Goal: Task Accomplishment & Management: Manage account settings

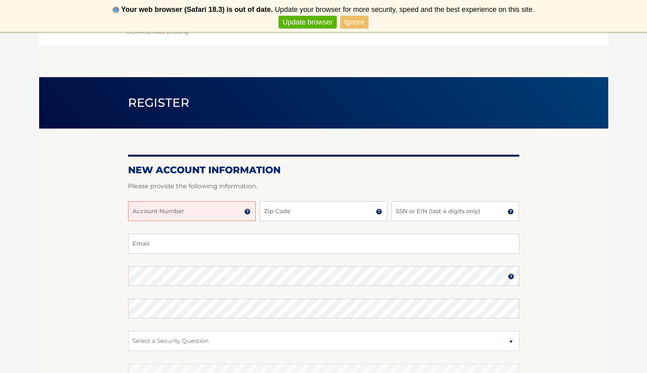
scroll to position [4, 0]
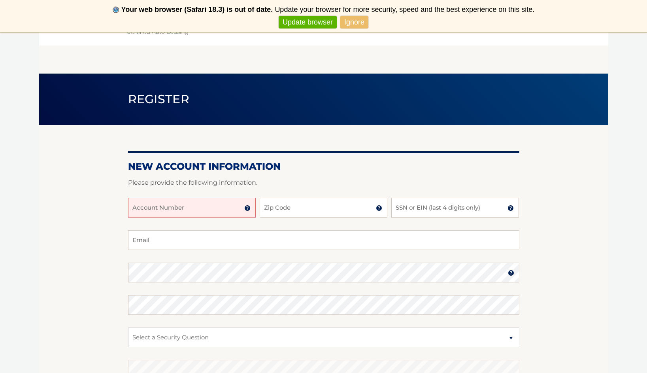
click at [193, 209] on input "Account Number" at bounding box center [192, 208] width 128 height 20
type input "44455532465"
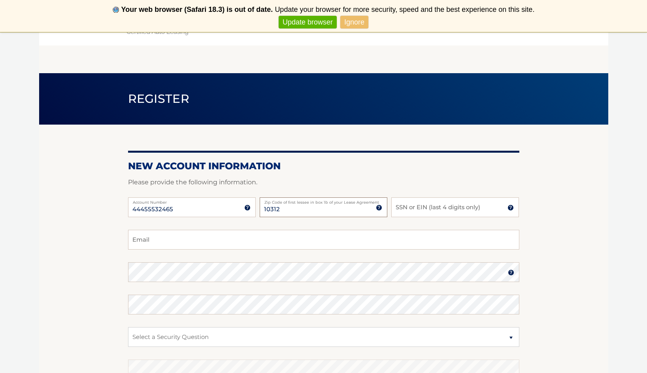
type input "10312"
type input "[EMAIL_ADDRESS][DOMAIN_NAME]"
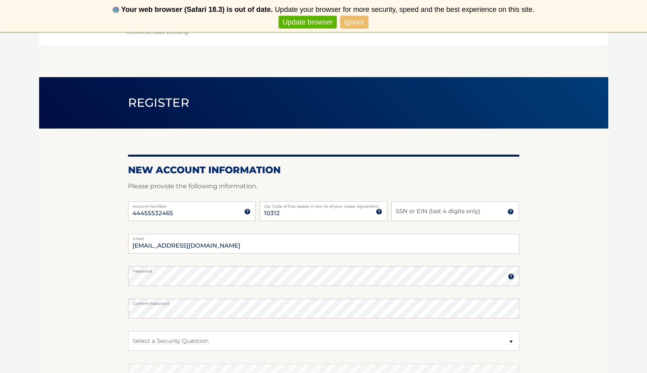
scroll to position [0, 0]
click at [114, 273] on section "New Account Information Please provide the following information. 44455532465 A…" at bounding box center [324, 283] width 570 height 309
click at [511, 276] on img at bounding box center [511, 276] width 6 height 6
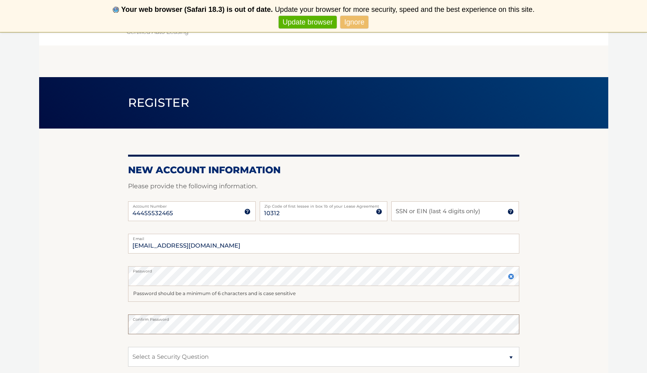
click at [119, 321] on section "New Account Information Please provide the following information. 44455532465 A…" at bounding box center [324, 291] width 570 height 325
select select "2"
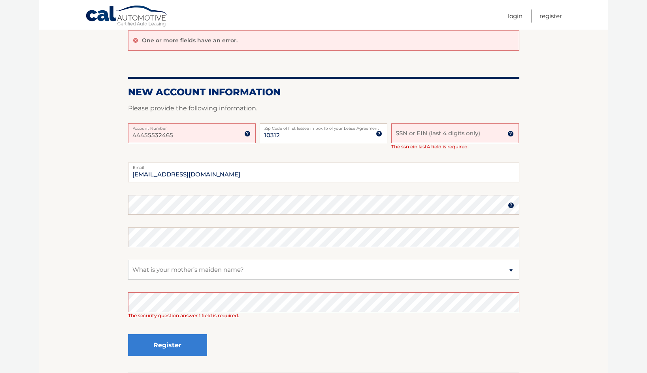
scroll to position [73, 0]
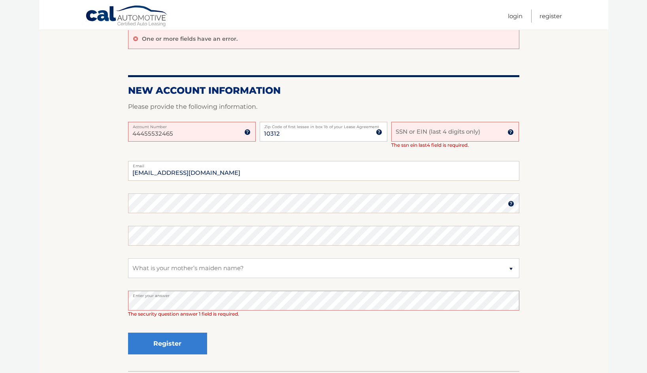
click at [441, 131] on input "SSN or EIN (last 4 digits only)" at bounding box center [456, 132] width 128 height 20
type input "3358"
click at [165, 339] on button "Register" at bounding box center [167, 344] width 79 height 22
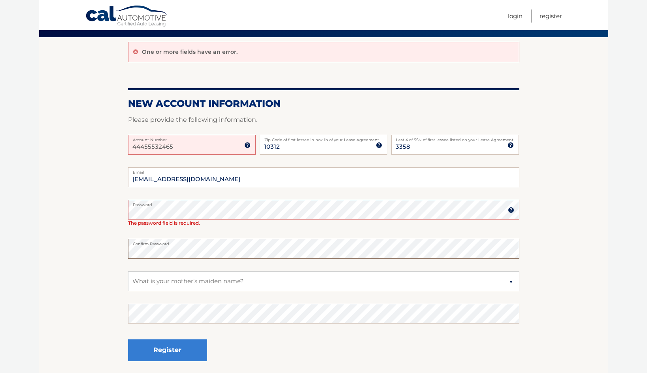
scroll to position [61, 0]
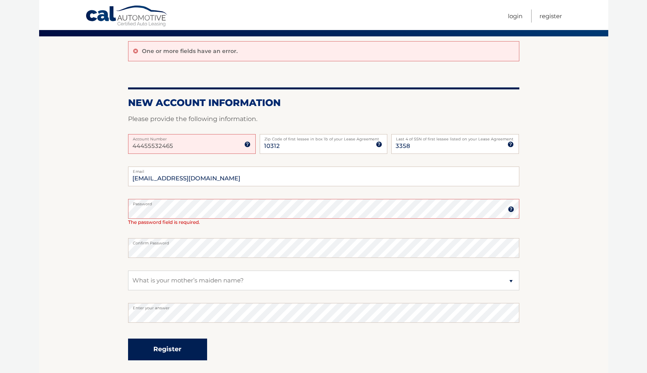
click at [174, 348] on button "Register" at bounding box center [167, 350] width 79 height 22
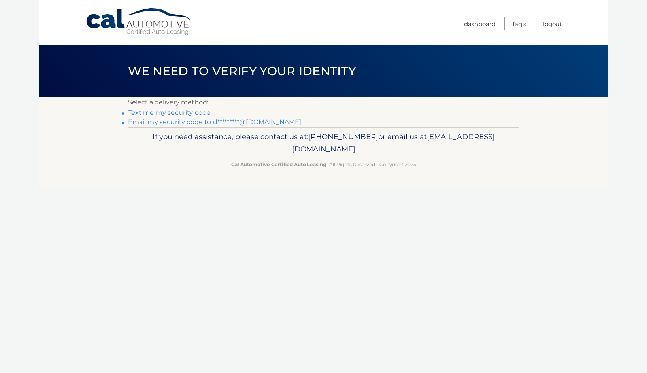
click at [171, 111] on link "Text me my security code" at bounding box center [169, 113] width 83 height 8
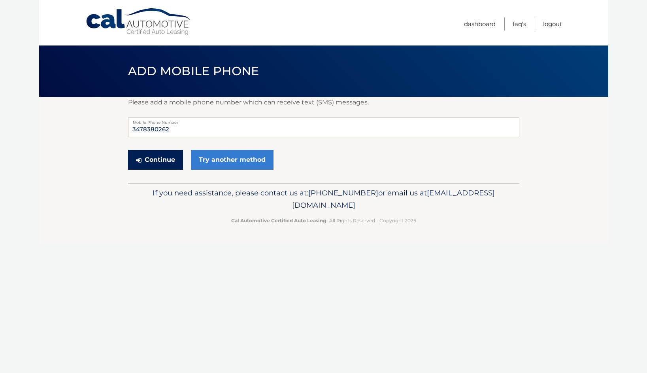
click at [160, 157] on button "Continue" at bounding box center [155, 160] width 55 height 20
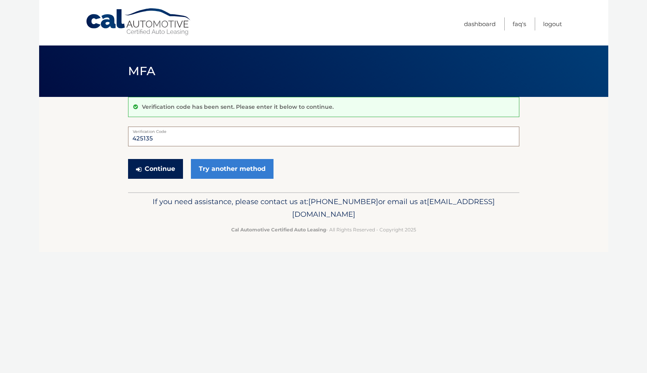
type input "425135"
click at [159, 168] on button "Continue" at bounding box center [155, 169] width 55 height 20
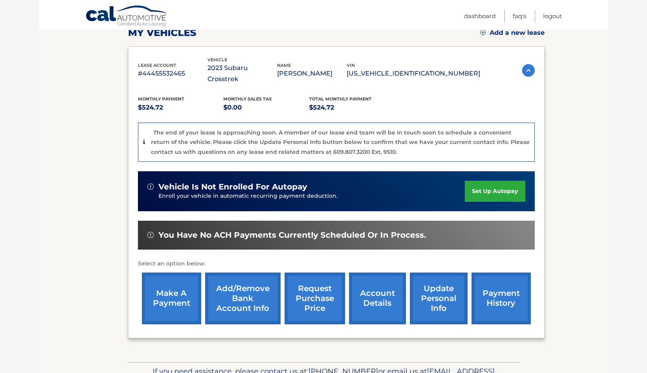
scroll to position [126, 0]
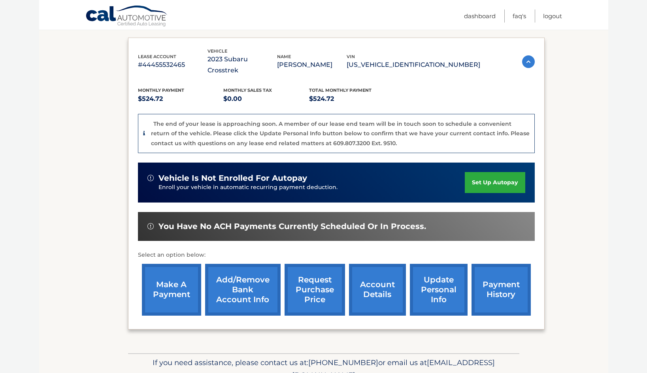
click at [311, 271] on link "request purchase price" at bounding box center [315, 290] width 61 height 52
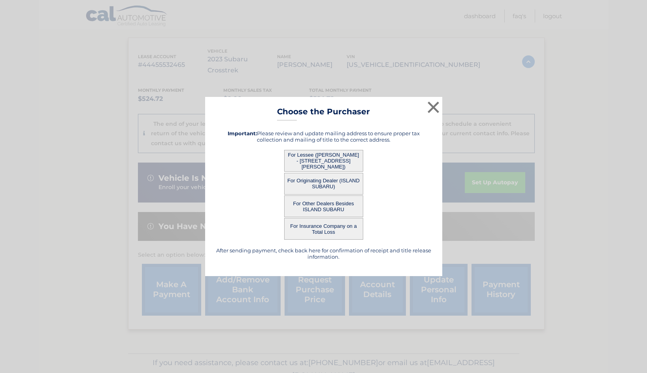
click at [338, 161] on button "For Lessee ([PERSON_NAME] - [STREET_ADDRESS][PERSON_NAME])" at bounding box center [323, 161] width 79 height 22
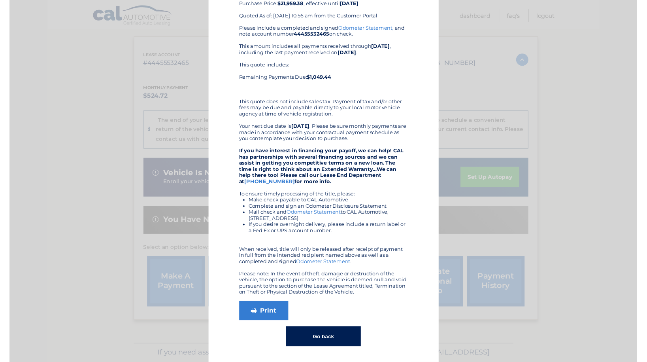
scroll to position [54, 0]
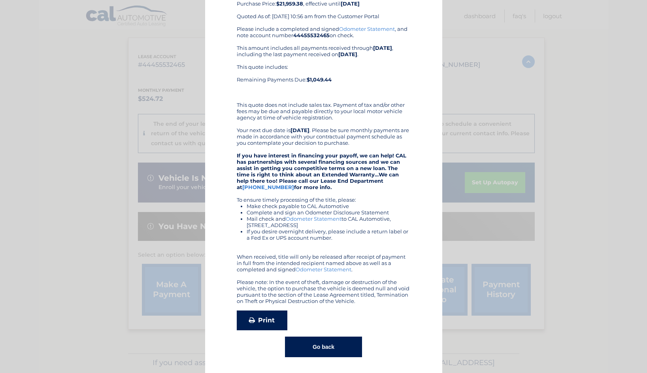
click at [265, 318] on link "Print" at bounding box center [262, 320] width 51 height 20
